Goal: Check status

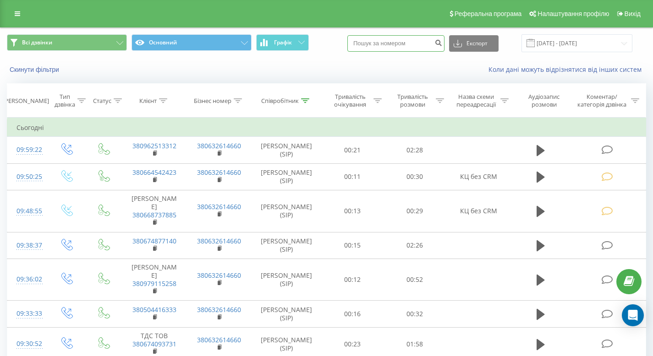
click at [423, 44] on input at bounding box center [395, 43] width 97 height 16
paste input "380671863434"
click at [423, 44] on input "380671863434" at bounding box center [395, 43] width 97 height 16
type input "380671863434"
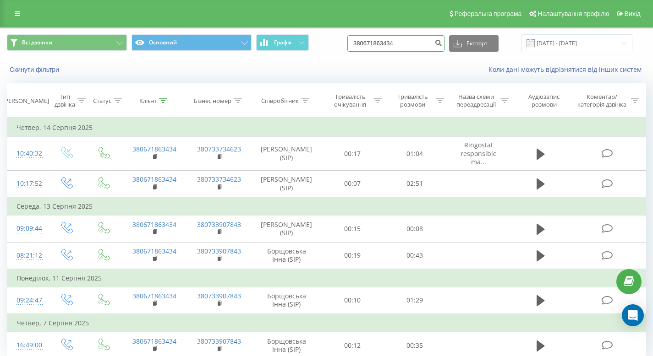
drag, startPoint x: 426, startPoint y: 41, endPoint x: 358, endPoint y: 48, distance: 69.0
click at [358, 48] on div "Всі дзвінки Основний Графік 380671863434 Експорт .csv .xls .xlsx 20.05.2025 - 2…" at bounding box center [326, 43] width 639 height 18
drag, startPoint x: 426, startPoint y: 42, endPoint x: 360, endPoint y: 45, distance: 66.1
click at [360, 45] on div "Всі дзвінки Основний Графік 380671863434 Експорт .csv .xls .xlsx 20.05.2025 - 2…" at bounding box center [326, 43] width 639 height 18
